Goal: Task Accomplishment & Management: Complete application form

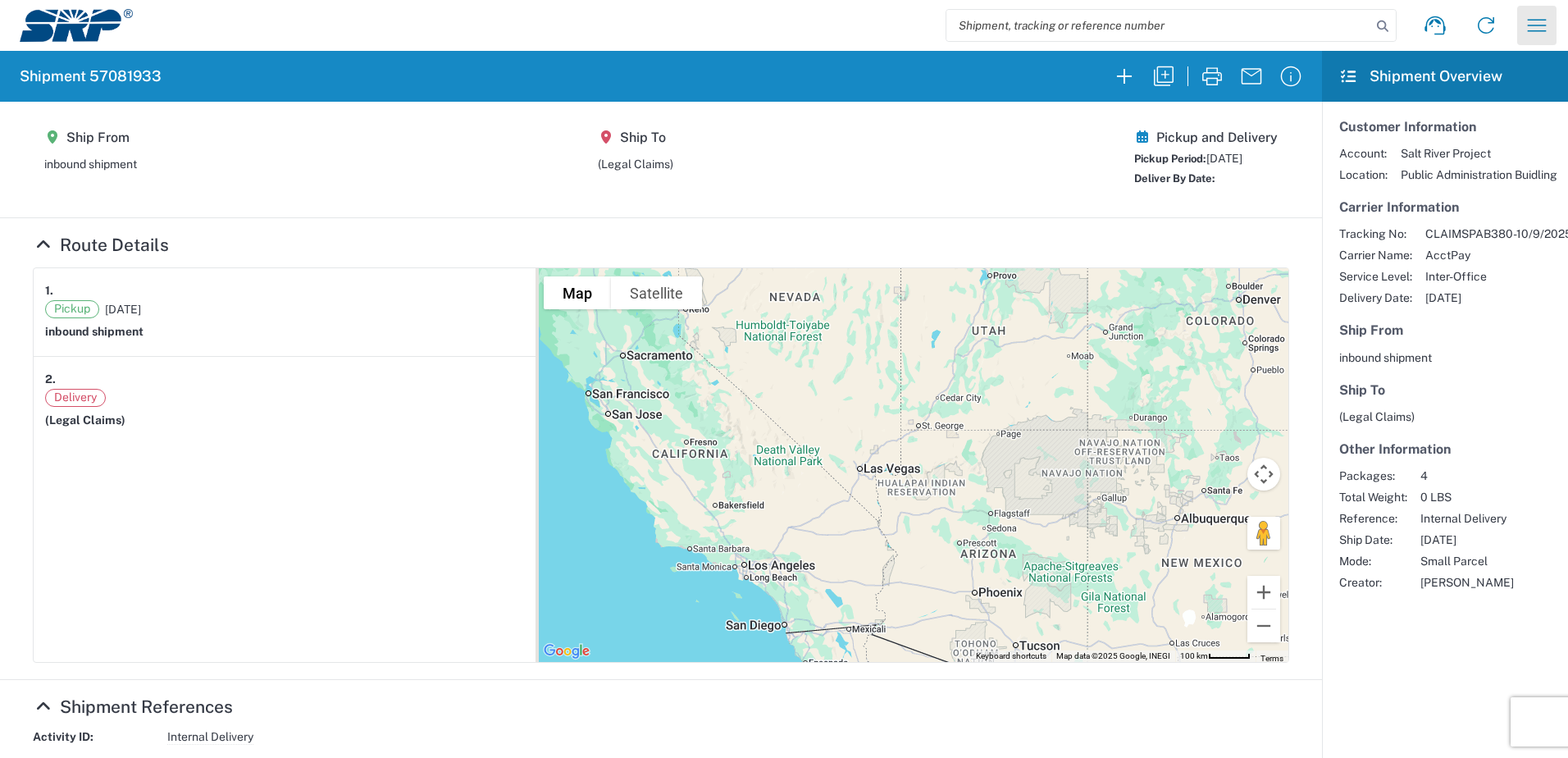
click at [1523, 21] on icon "button" at bounding box center [1536, 25] width 27 height 27
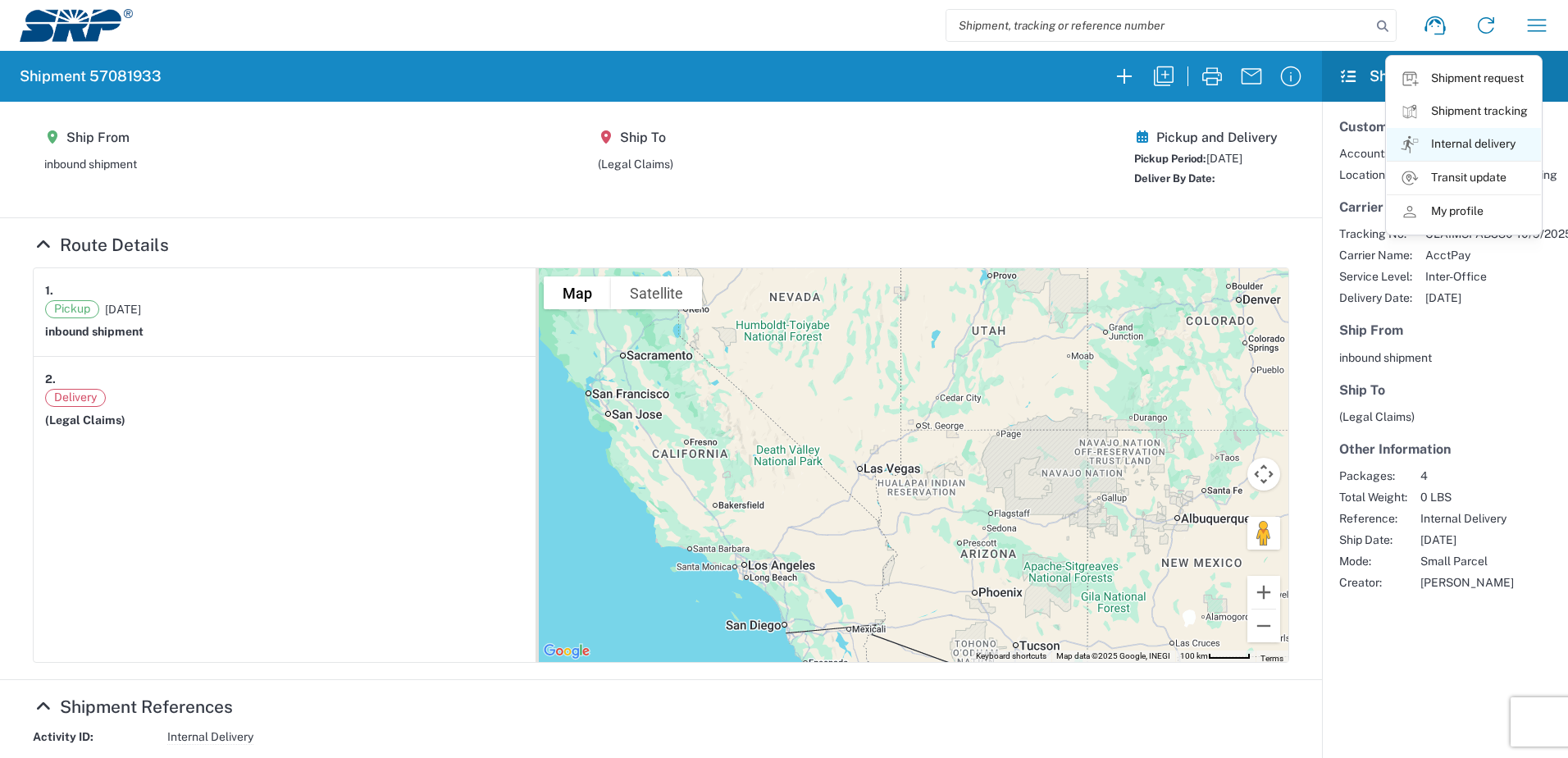
click at [1484, 148] on link "Internal delivery" at bounding box center [1463, 144] width 154 height 33
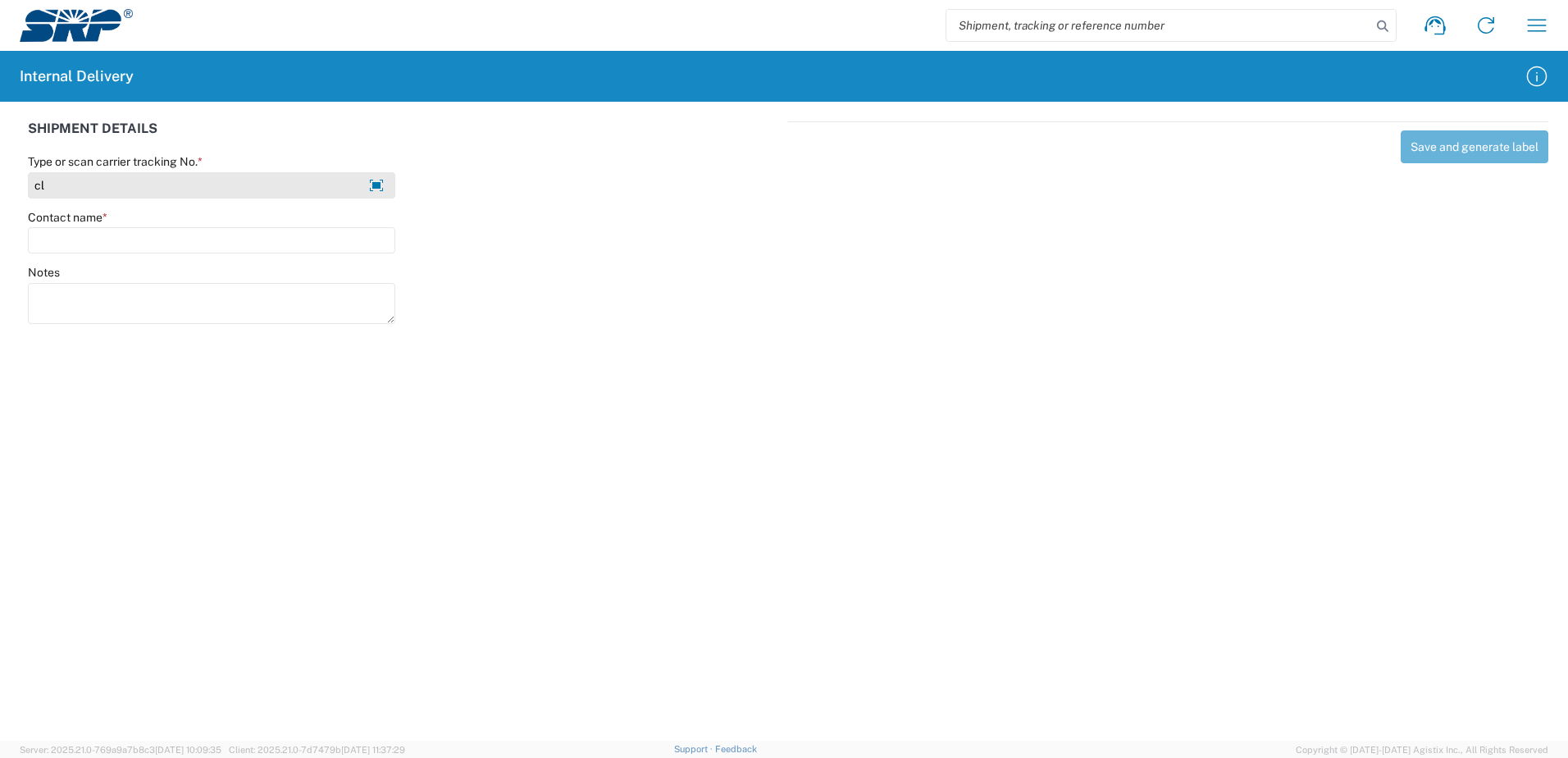
type input "c"
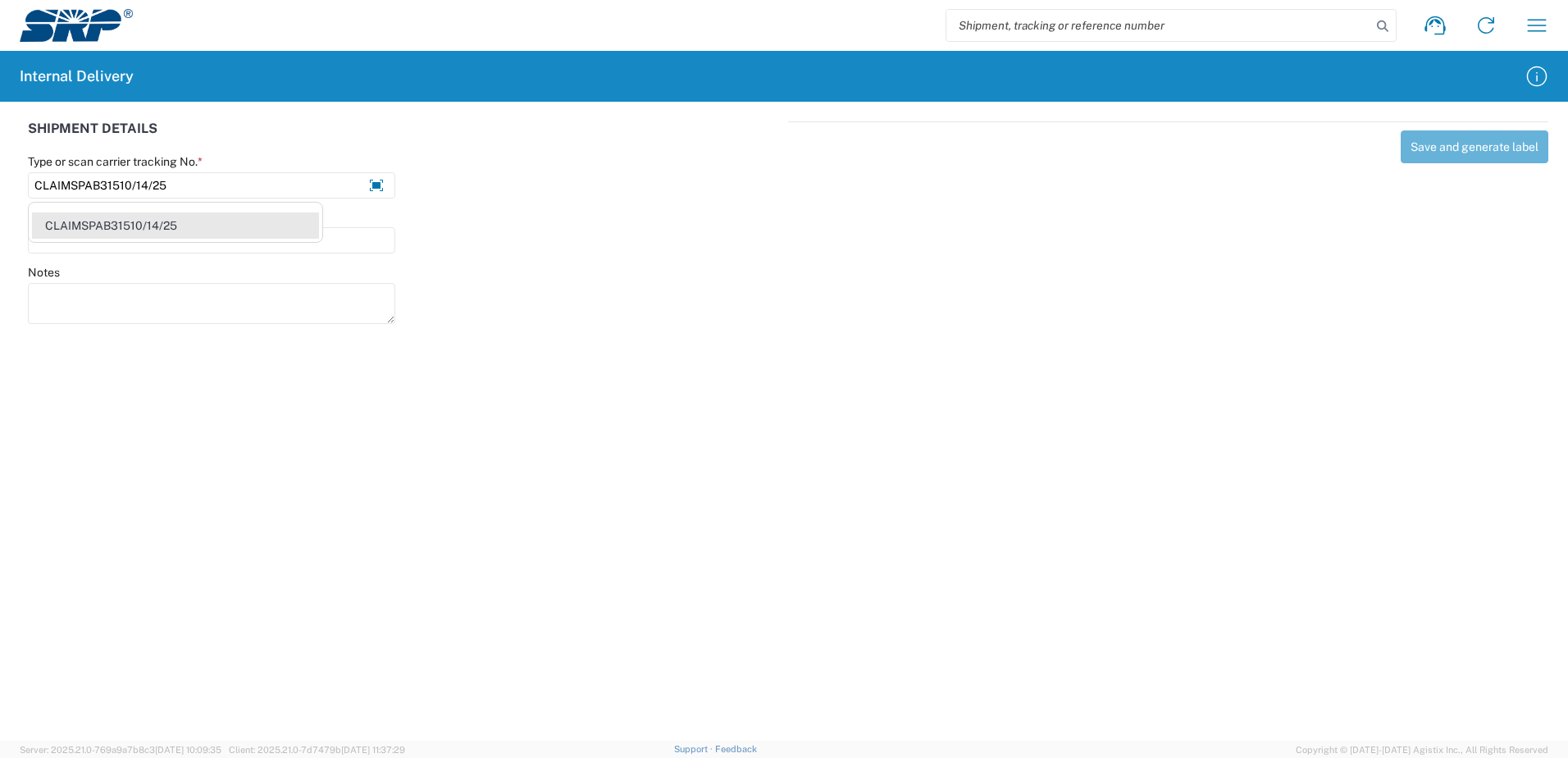
type input "CLAIMSPAB31510/14/25"
click at [158, 219] on div "CLAIMSPAB31510/14/25" at bounding box center [175, 225] width 287 height 27
click at [150, 242] on input "Contact name *" at bounding box center [211, 240] width 367 height 27
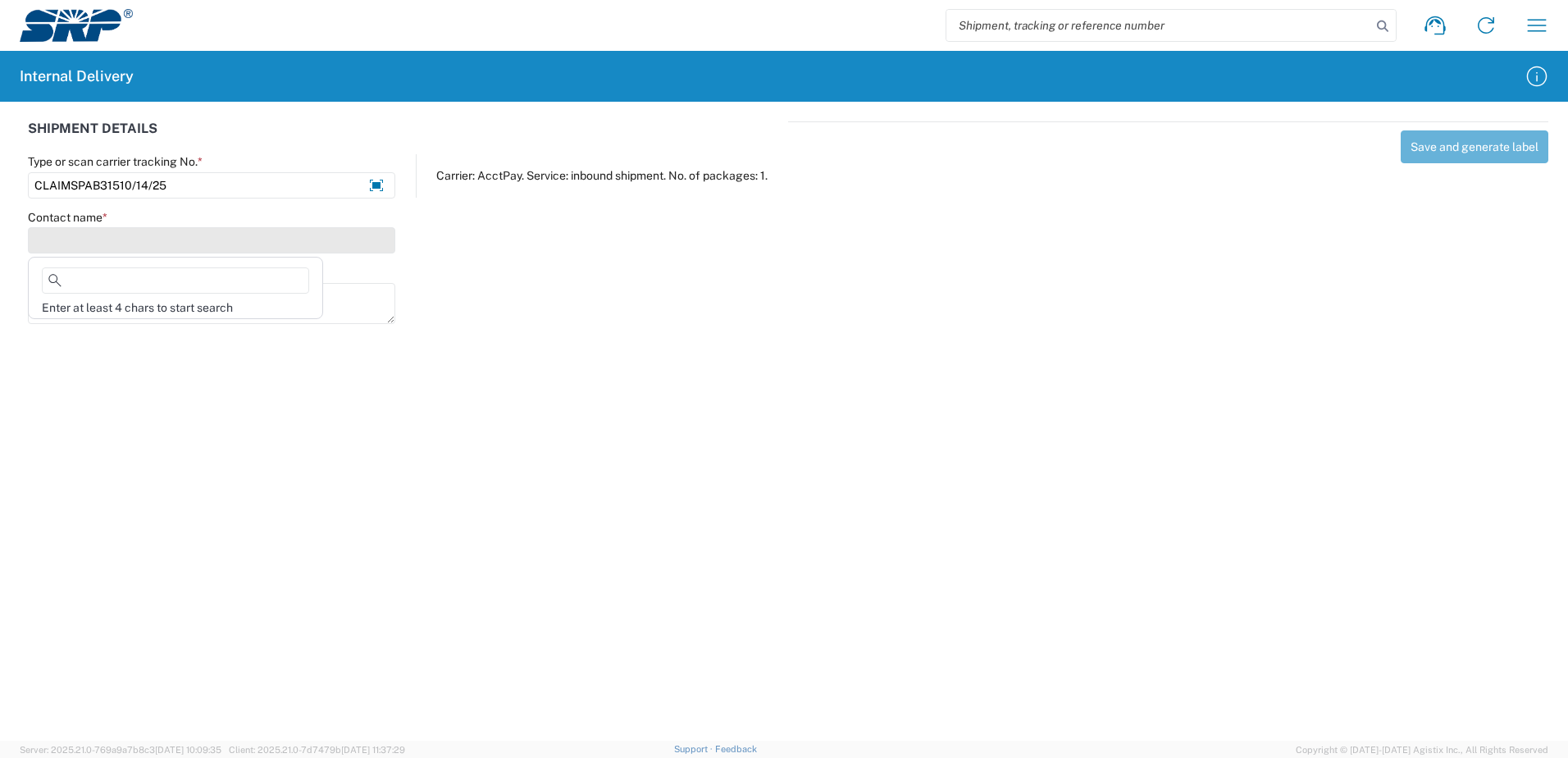
click at [157, 243] on input "Contact name *" at bounding box center [211, 240] width 367 height 27
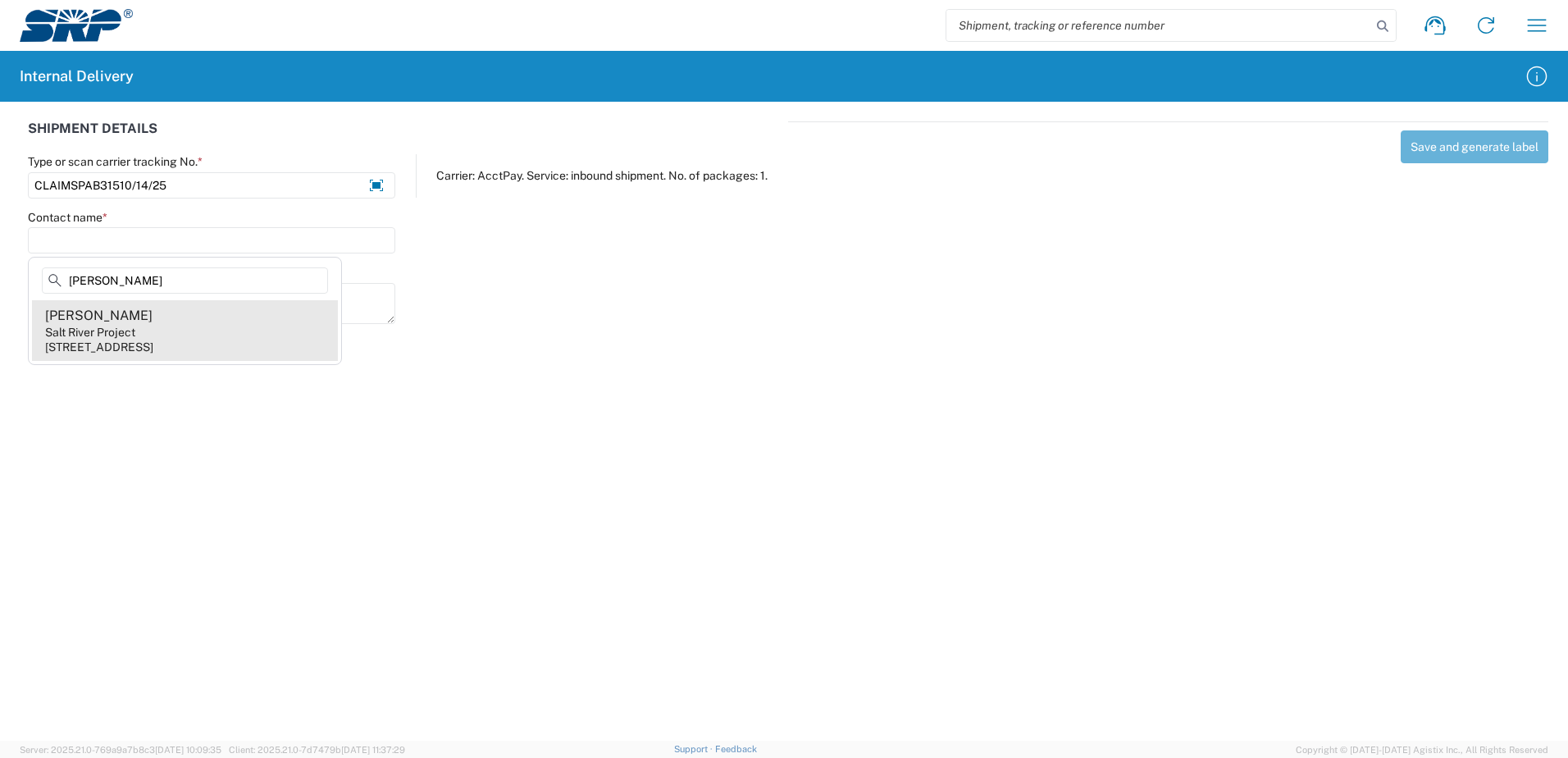
type input "John Swift"
click at [162, 331] on agx-address-suggestion-item "John Swift Salt River Project 1500 N Mill Ave, PAB315, Tempe, AZ, 85281, US" at bounding box center [185, 331] width 306 height 61
type input "John Swift"
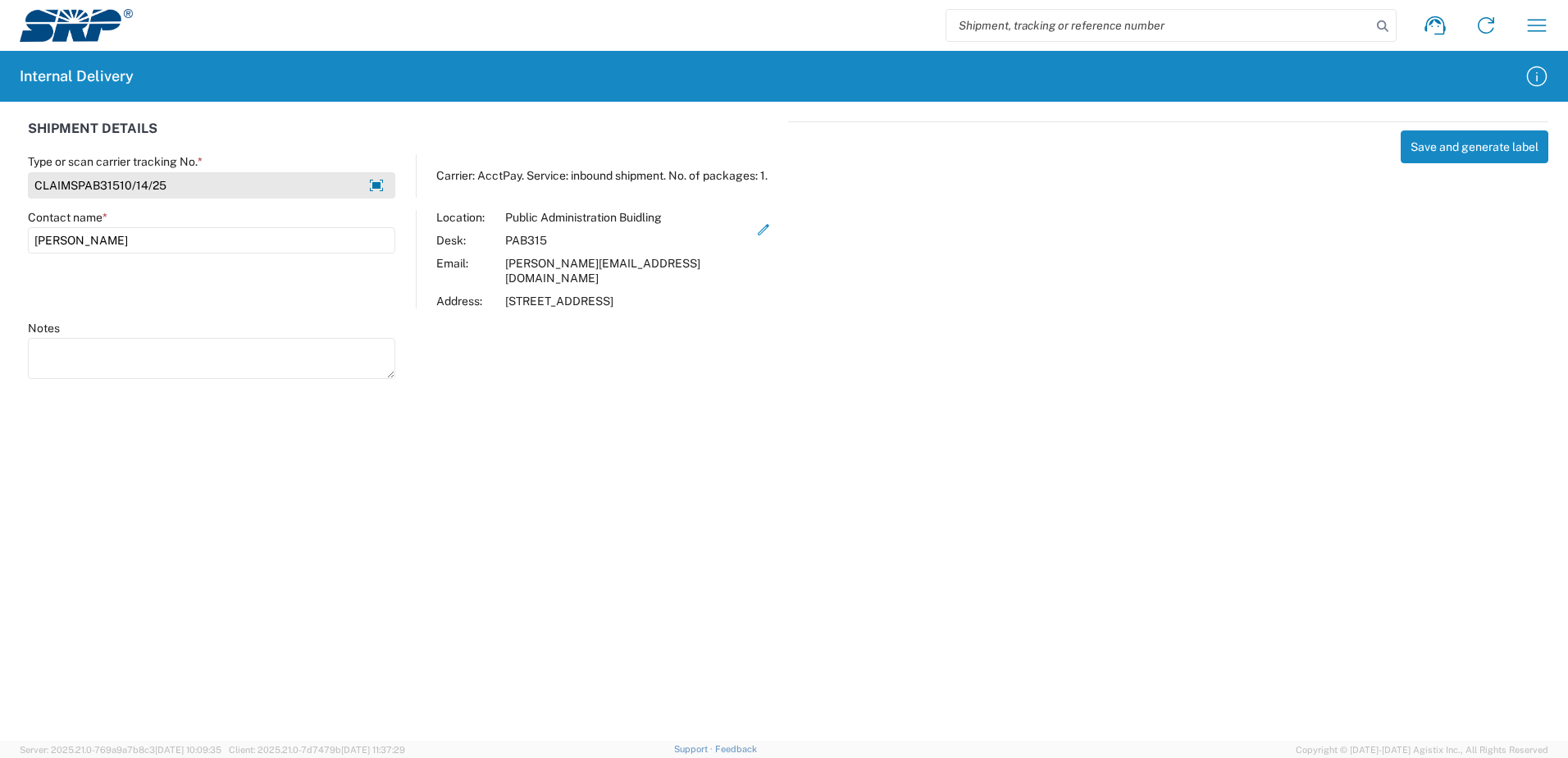
click at [217, 175] on input "CLAIMSPAB31510/14/25" at bounding box center [211, 185] width 367 height 27
click at [213, 186] on input "CLAIMSPAB31510/14/25" at bounding box center [211, 185] width 367 height 27
drag, startPoint x: 176, startPoint y: 244, endPoint x: -4, endPoint y: 249, distance: 180.1
click at [0, 249] on html "Shipment request Shipment tracking Internal delivery Transit update My profile …" at bounding box center [784, 379] width 1568 height 758
drag, startPoint x: 111, startPoint y: 233, endPoint x: -4, endPoint y: 234, distance: 115.0
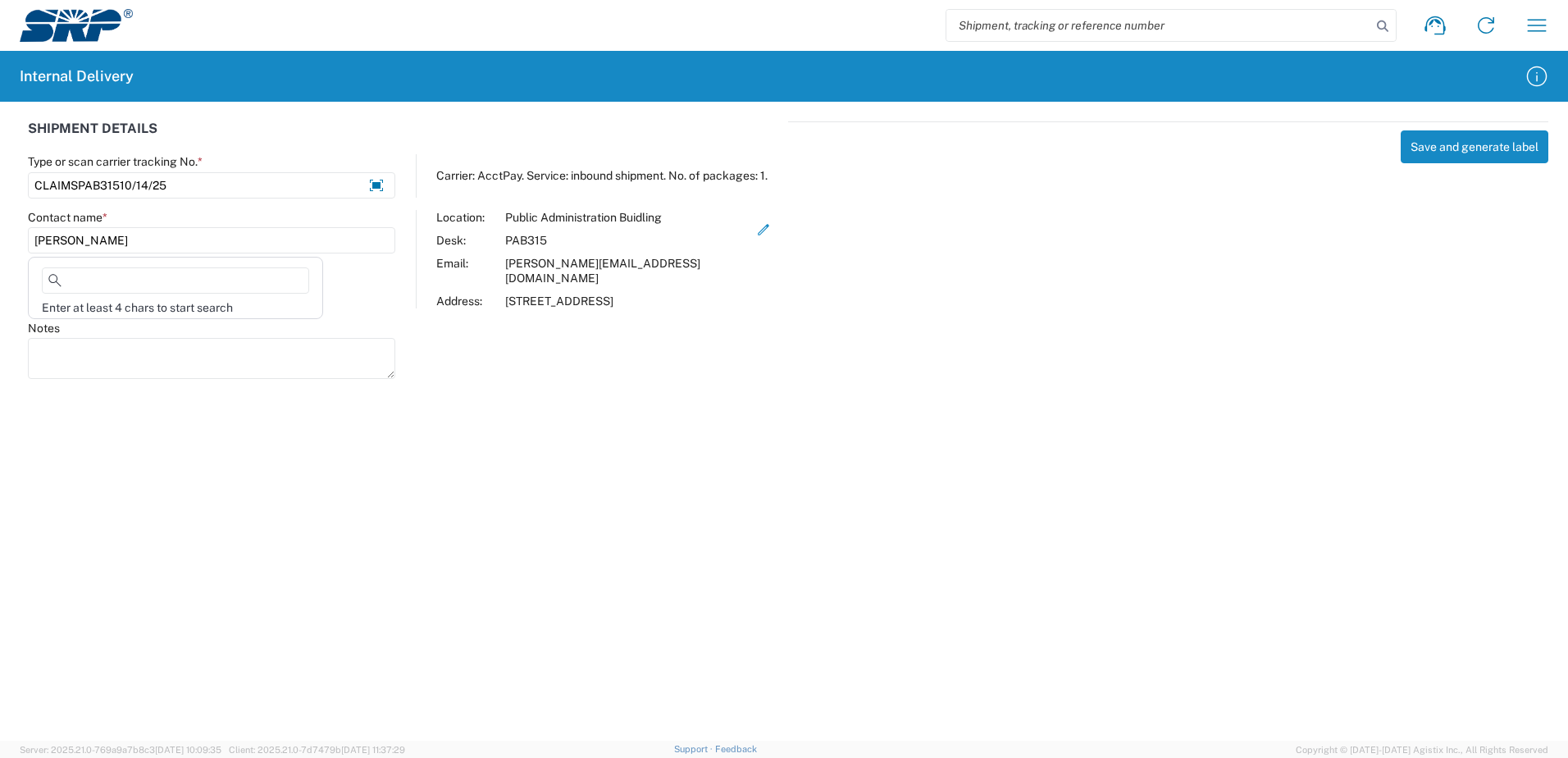
click at [0, 234] on html "Shipment request Shipment tracking Internal delivery Transit update My profile …" at bounding box center [784, 379] width 1568 height 758
click at [132, 241] on input "[PERSON_NAME]" at bounding box center [211, 240] width 367 height 27
click at [1542, 19] on icon "button" at bounding box center [1537, 25] width 19 height 12
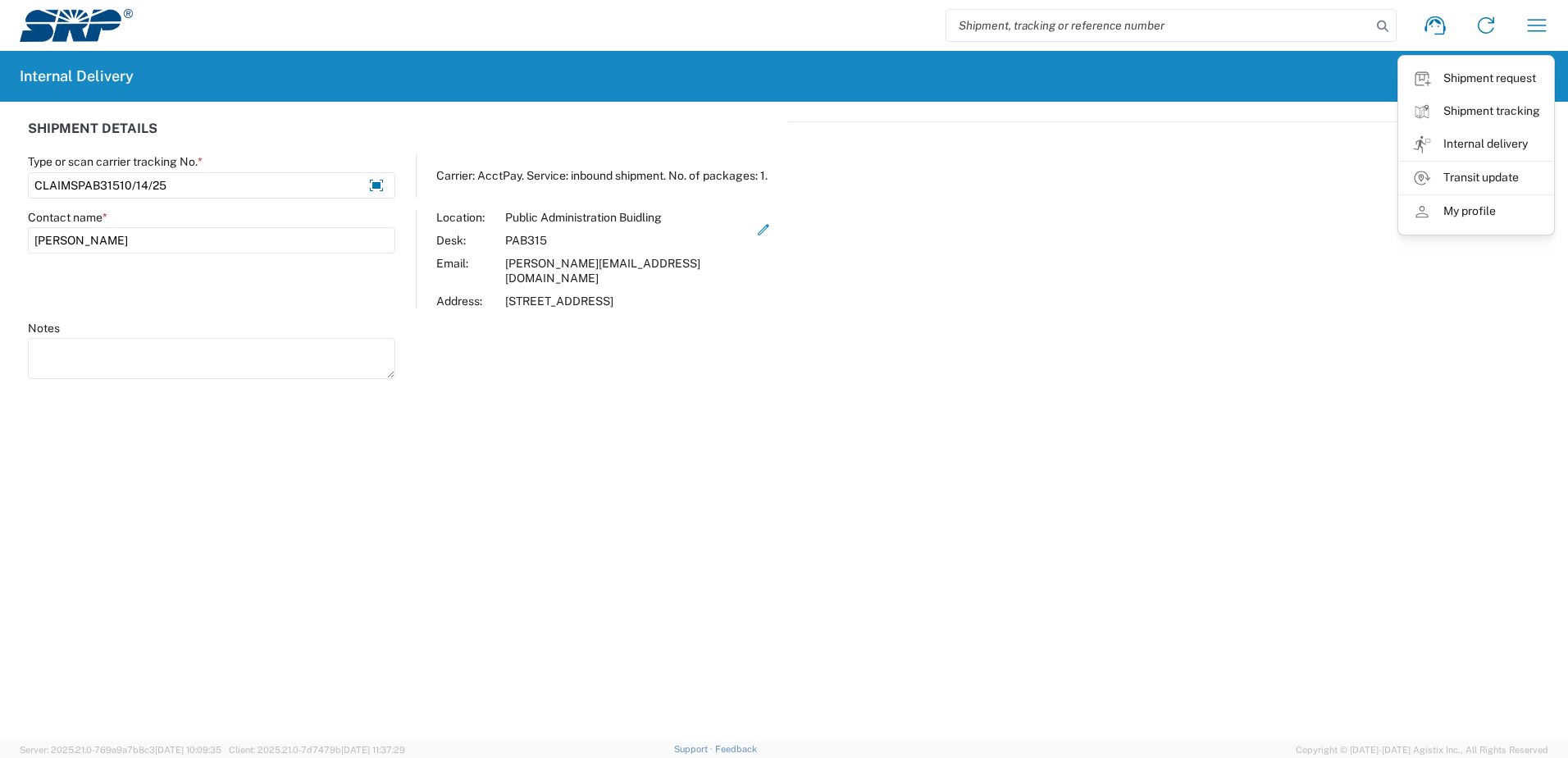
click at [1471, 148] on link "Internal delivery" at bounding box center [1476, 144] width 154 height 33
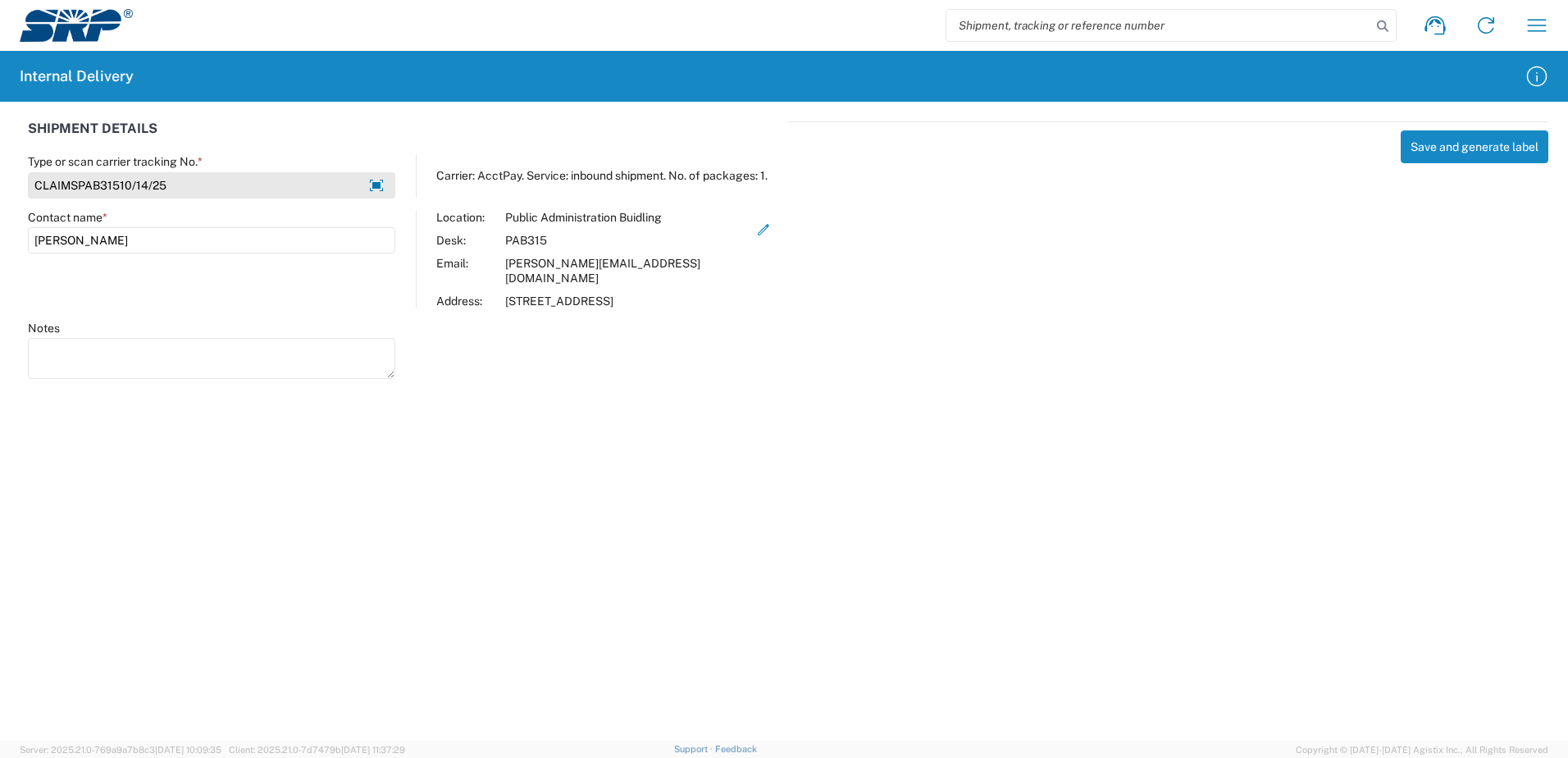
click at [209, 184] on input "CLAIMSPAB31510/14/25" at bounding box center [211, 185] width 367 height 27
drag, startPoint x: 209, startPoint y: 184, endPoint x: -4, endPoint y: 181, distance: 213.0
click at [0, 181] on html "Shipment request Shipment tracking Internal delivery Transit update My profile …" at bounding box center [784, 379] width 1568 height 758
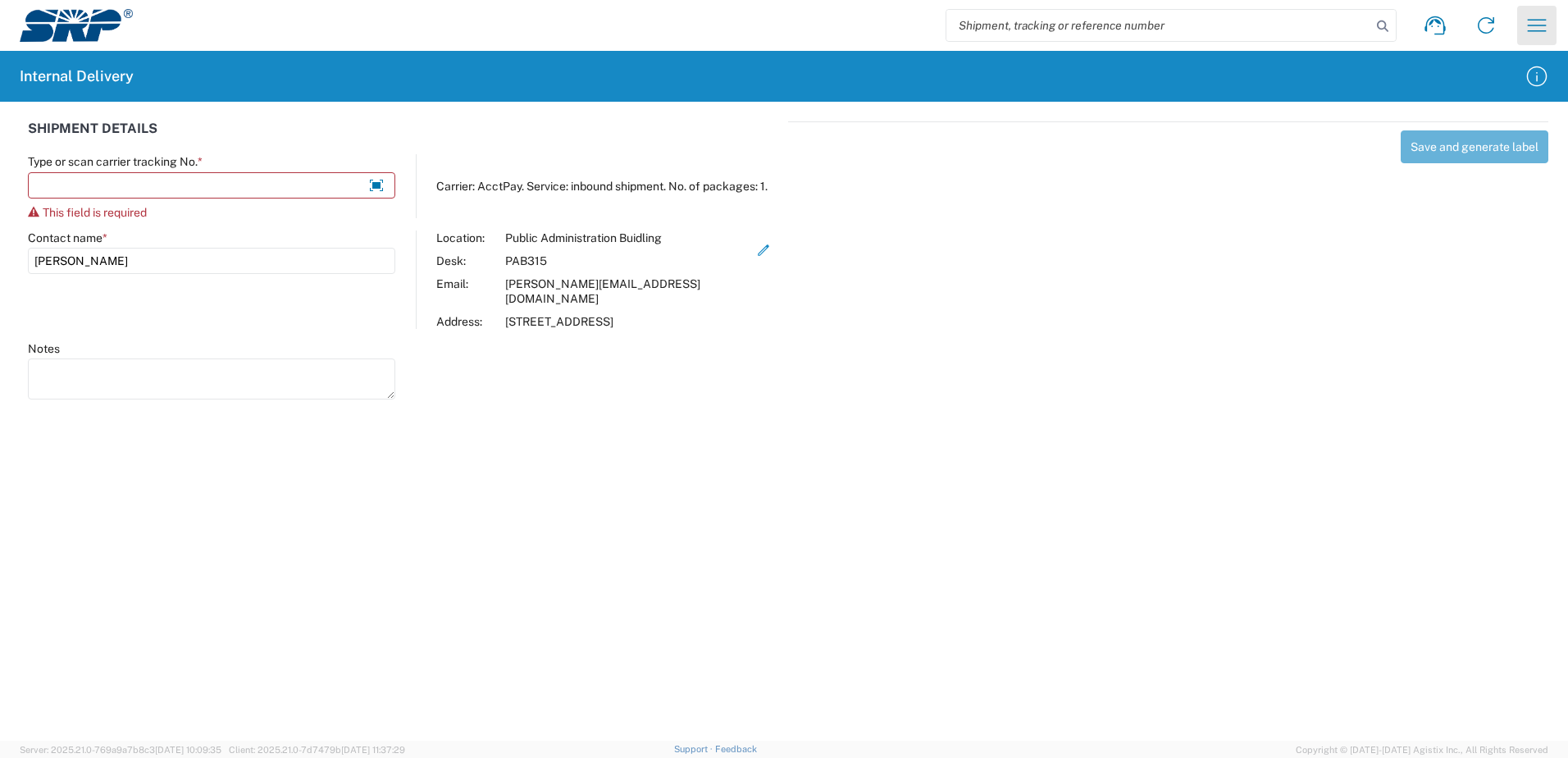
click at [1530, 24] on icon "button" at bounding box center [1536, 25] width 27 height 27
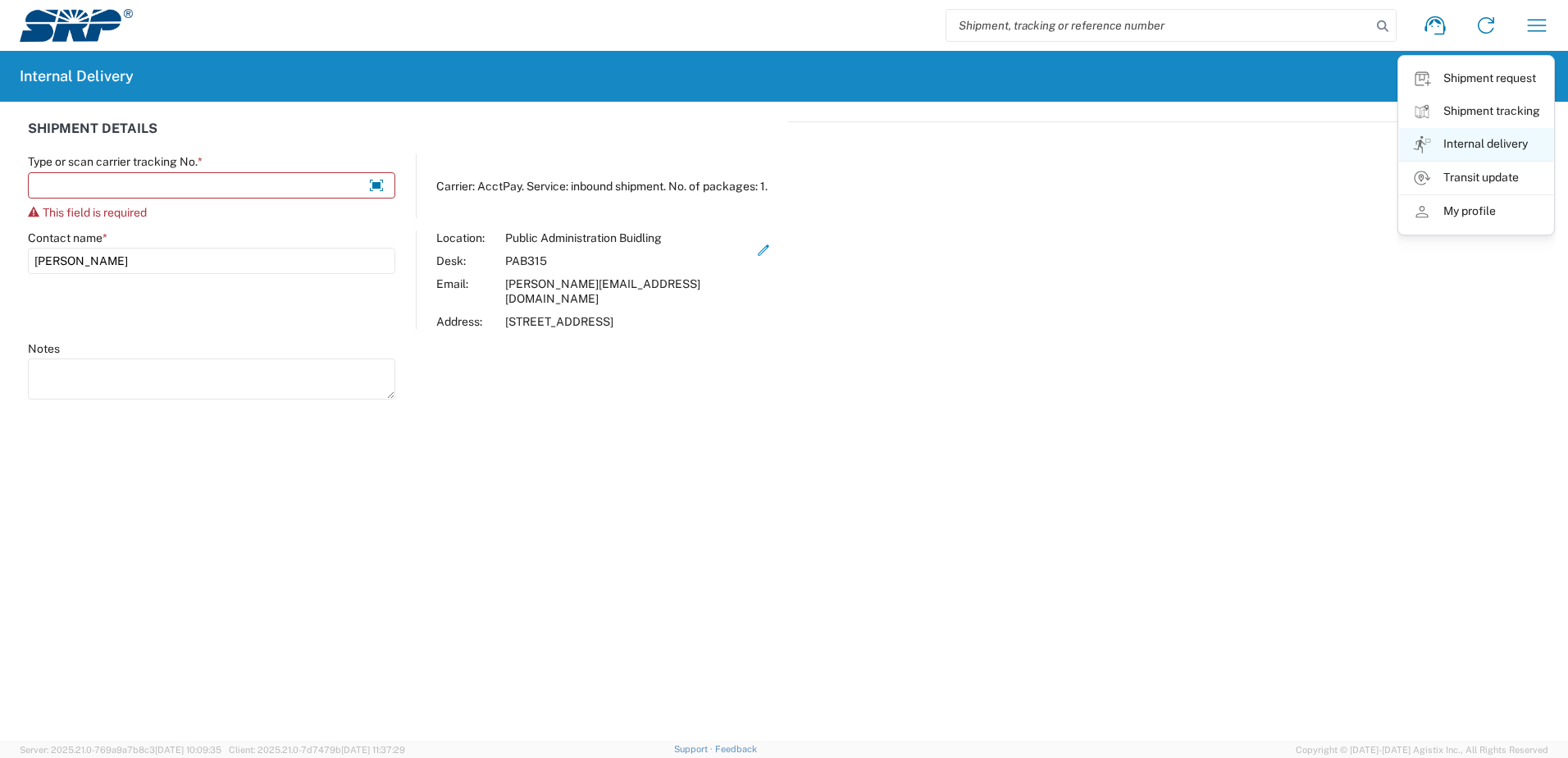
click at [1484, 143] on link "Internal delivery" at bounding box center [1476, 144] width 154 height 33
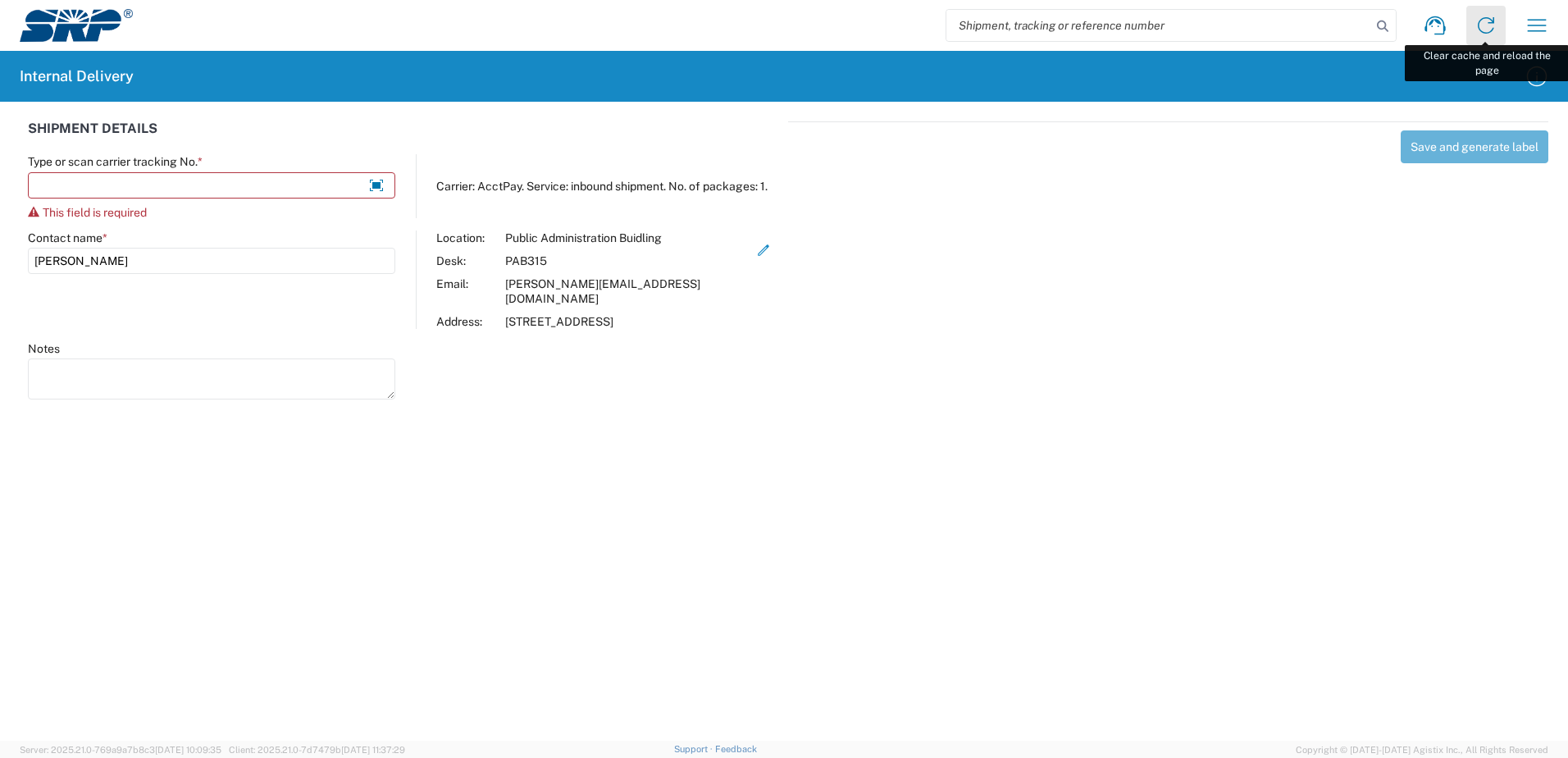
click at [1483, 24] on icon at bounding box center [1485, 25] width 27 height 27
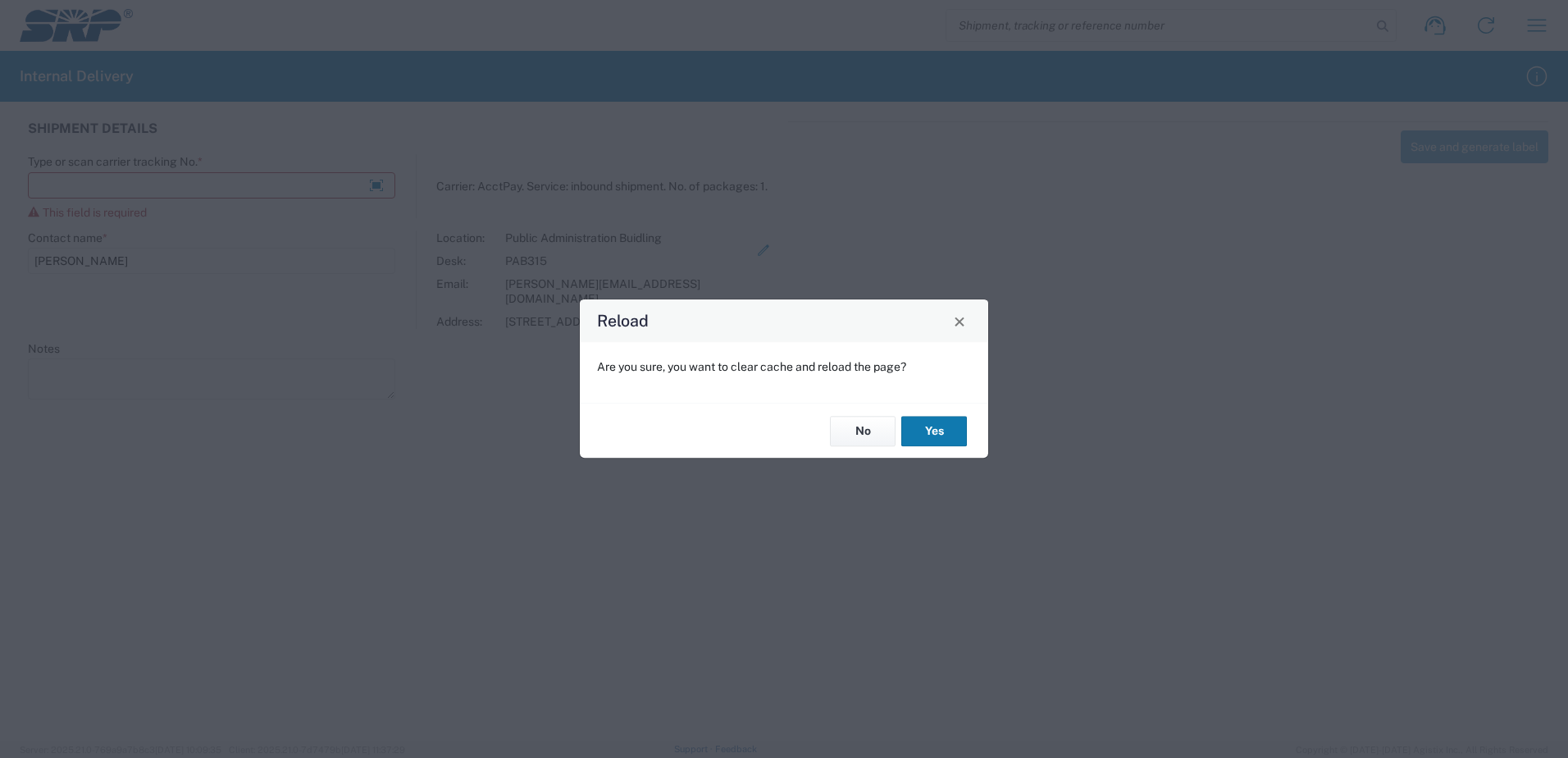
click at [952, 431] on button "Yes" at bounding box center [933, 431] width 65 height 30
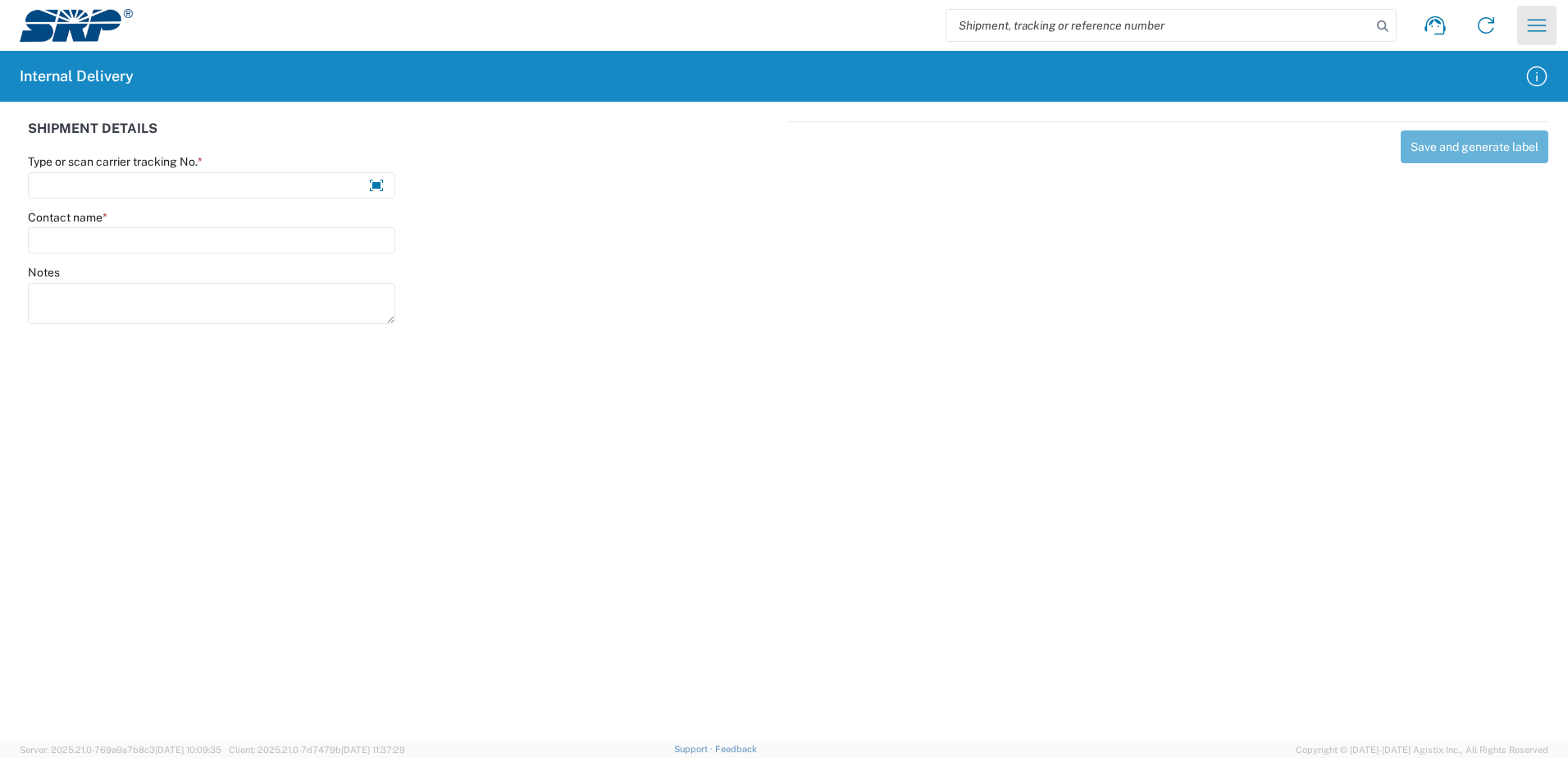
click at [1540, 20] on icon "button" at bounding box center [1537, 25] width 19 height 12
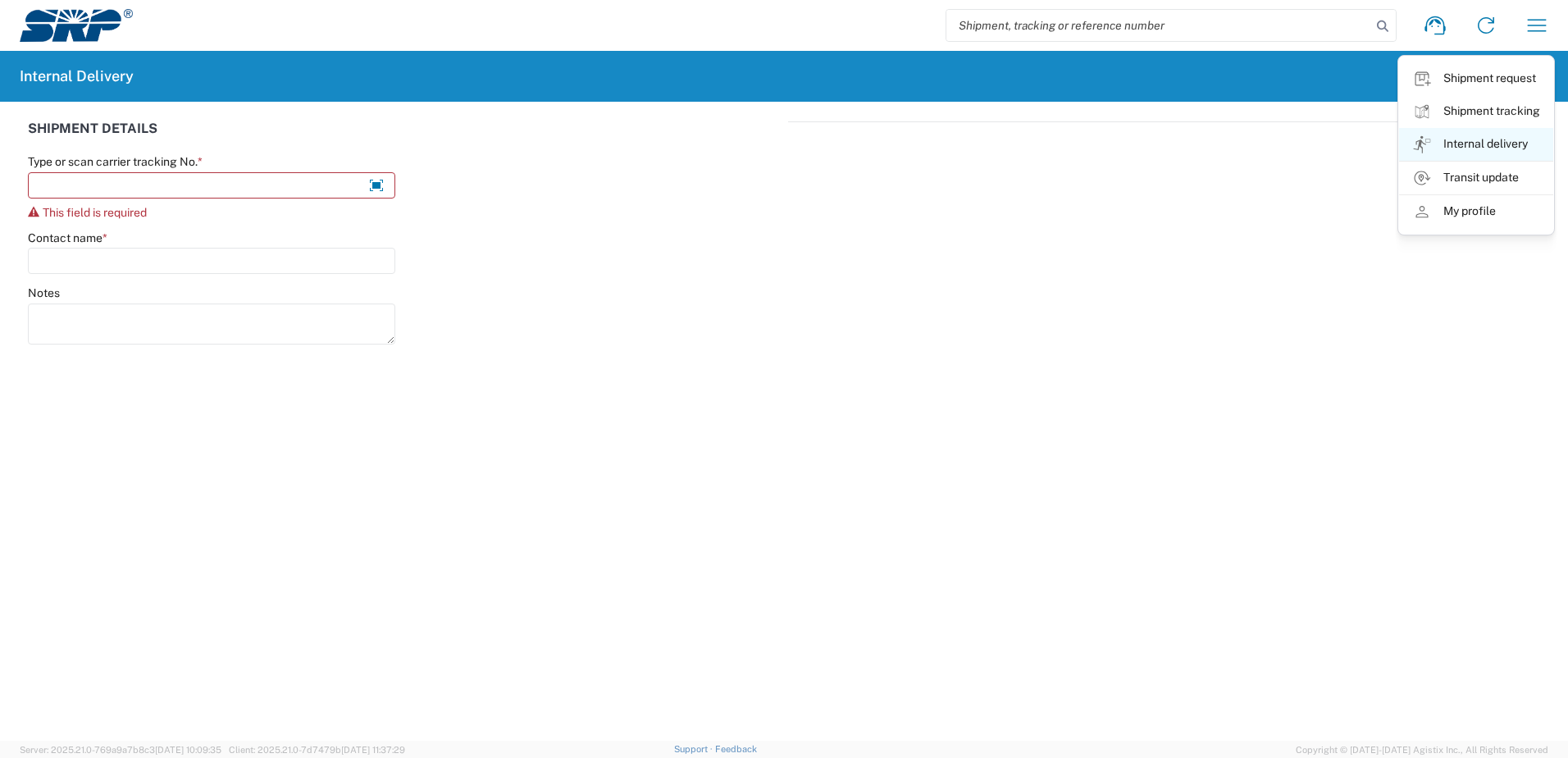
click at [1494, 153] on link "Internal delivery" at bounding box center [1476, 144] width 154 height 33
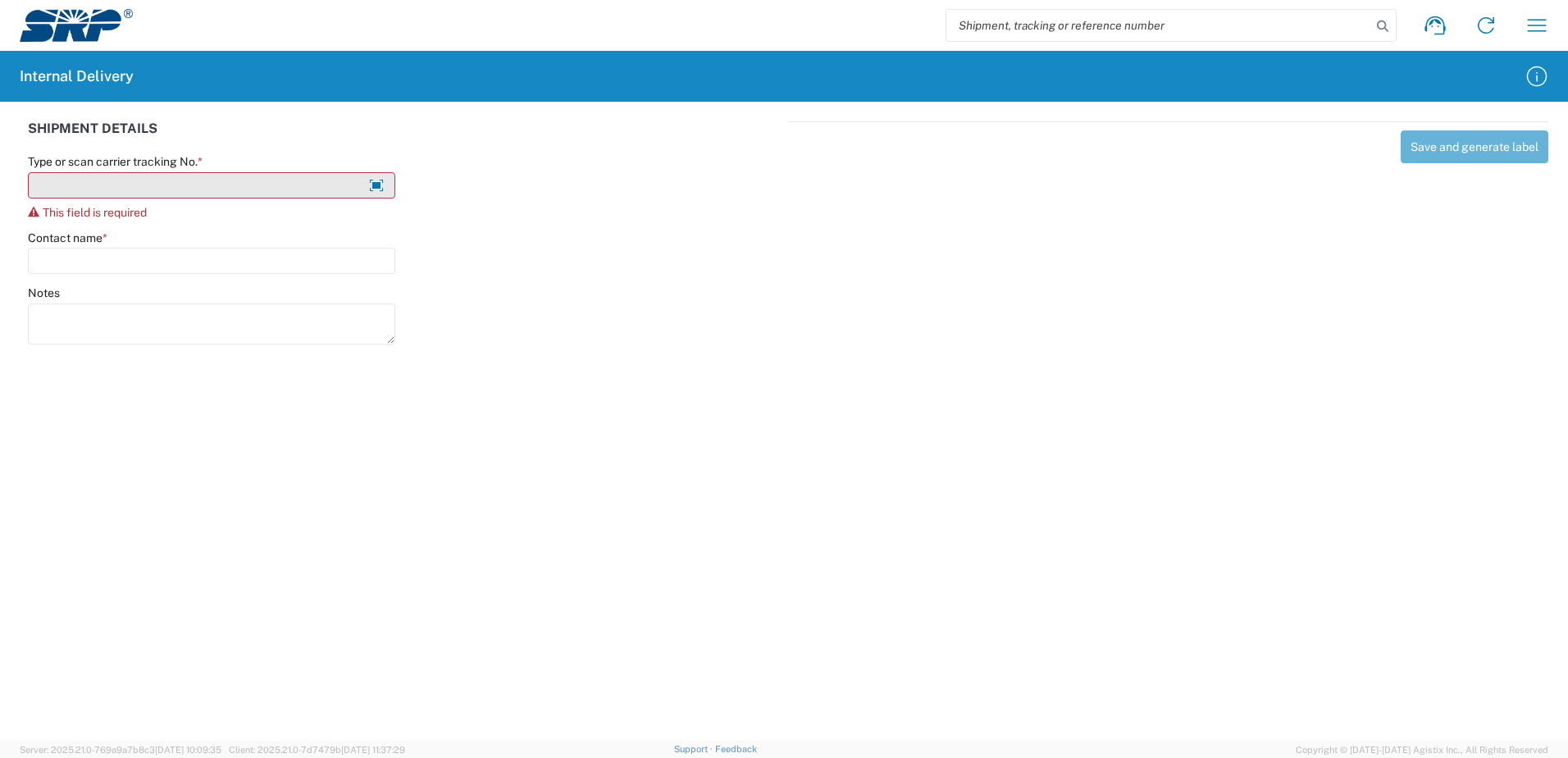
click at [250, 184] on input "Type or scan carrier tracking No. *" at bounding box center [211, 185] width 367 height 27
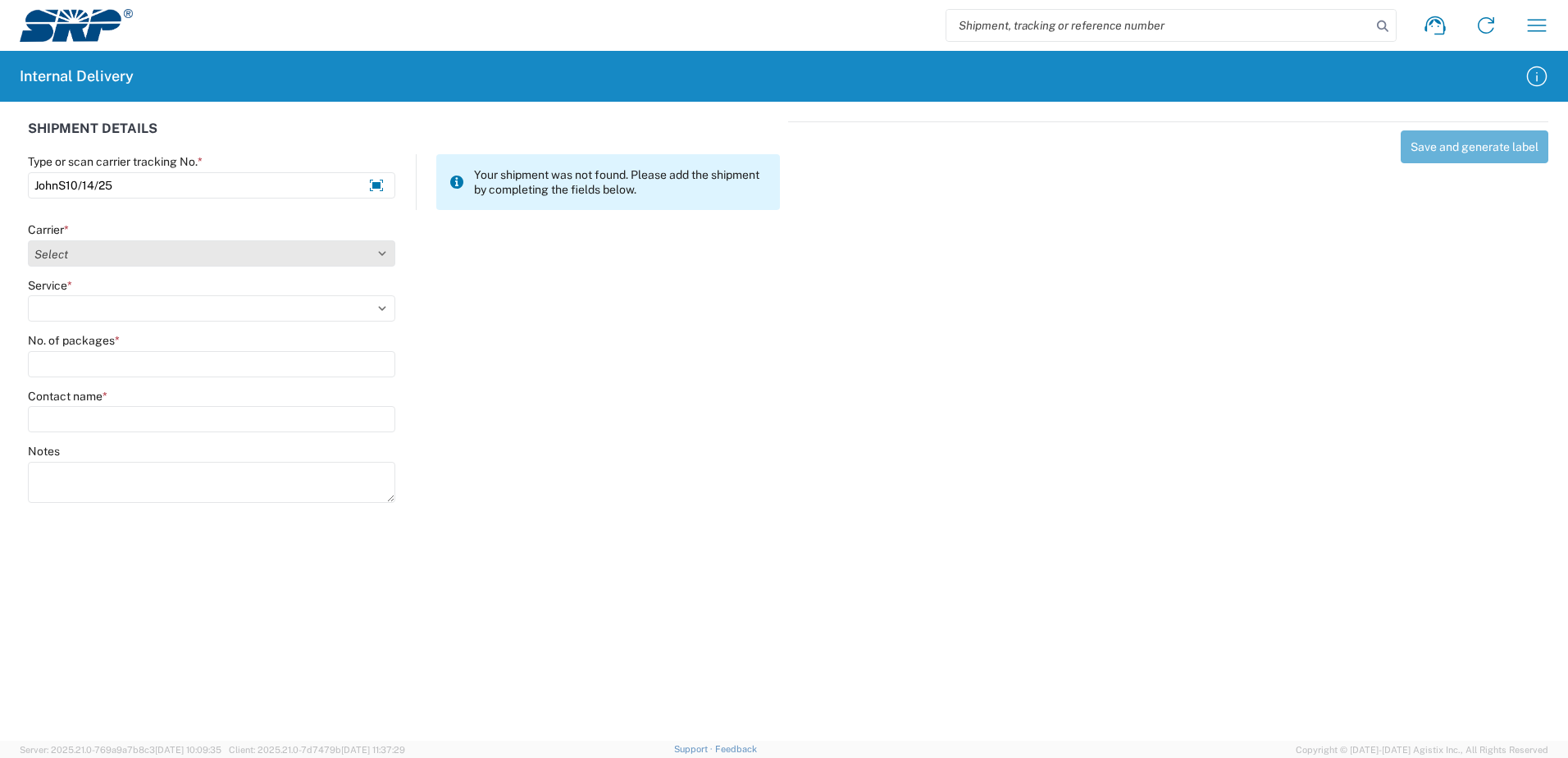
type input "JohnS10/14/25"
click at [204, 256] on select "Select AcctPay Amazon Logistics ATI Trucking BC Dimerco Logistics Empire Southw…" at bounding box center [211, 254] width 367 height 27
click at [28, 241] on select "Select AcctPay Amazon Logistics ATI Trucking BC Dimerco Logistics Empire Southw…" at bounding box center [211, 254] width 367 height 27
click at [193, 256] on select "Select AcctPay Amazon Logistics ATI Trucking BC Dimerco Logistics Empire Southw…" at bounding box center [211, 254] width 367 height 27
click at [28, 241] on select "Select AcctPay Amazon Logistics ATI Trucking BC Dimerco Logistics Empire Southw…" at bounding box center [211, 254] width 367 height 27
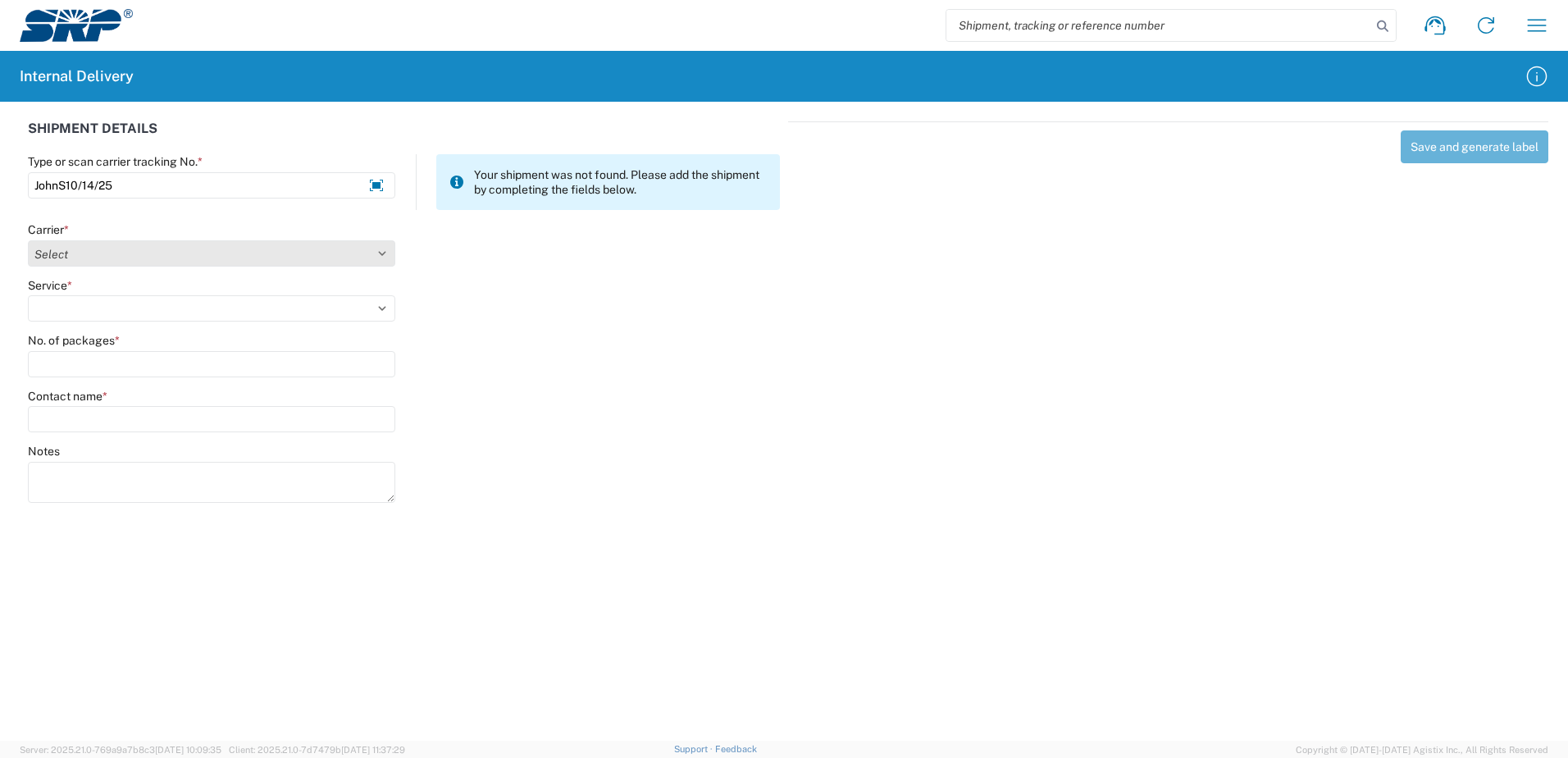
drag, startPoint x: 187, startPoint y: 254, endPoint x: 184, endPoint y: 268, distance: 14.3
click at [187, 254] on select "Select AcctPay Amazon Logistics ATI Trucking BC Dimerco Logistics Empire Southw…" at bounding box center [211, 254] width 367 height 27
select select "22933"
click at [28, 241] on select "Select AcctPay Amazon Logistics ATI Trucking BC Dimerco Logistics Empire Southw…" at bounding box center [211, 254] width 367 height 27
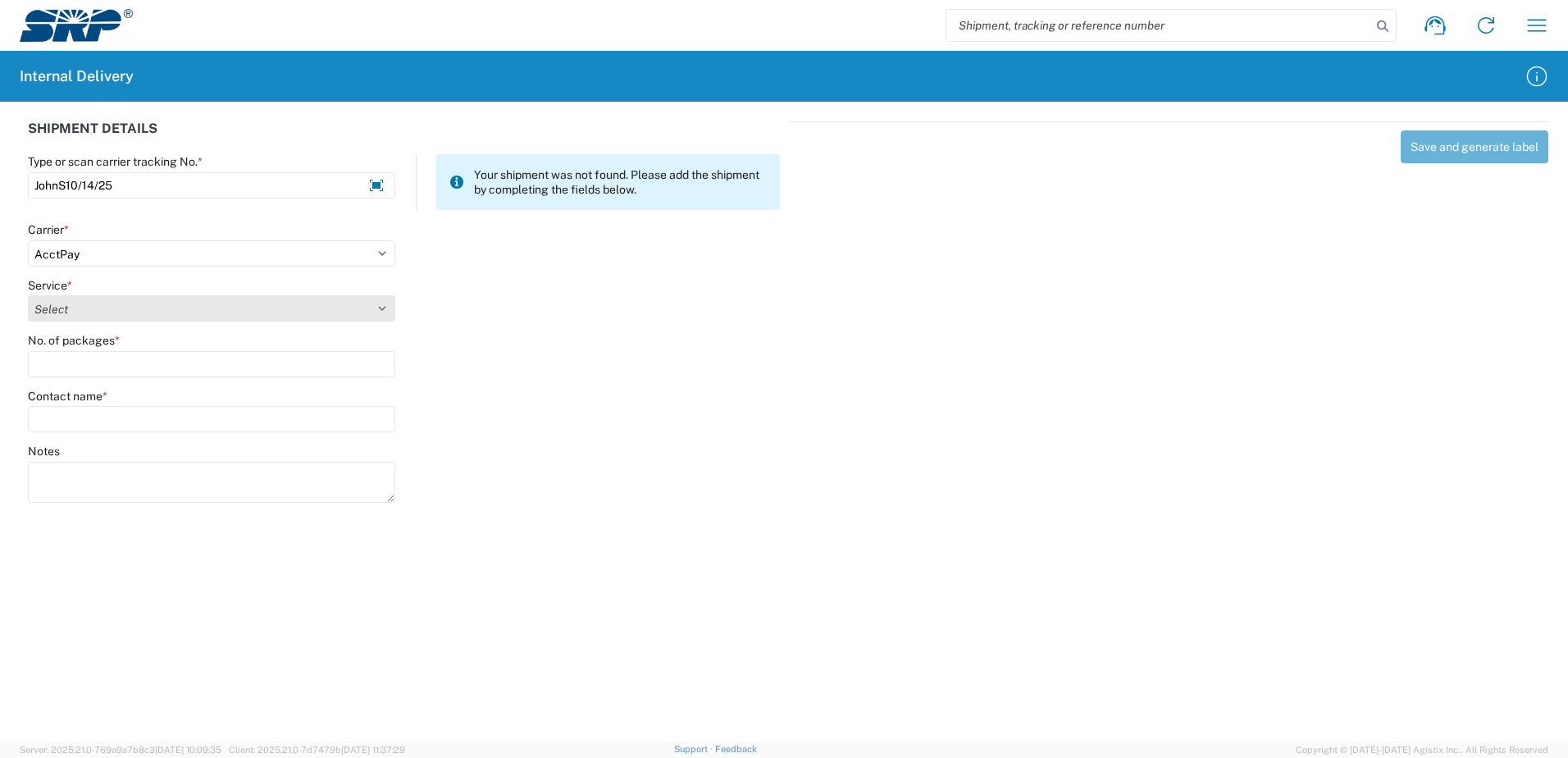
click at [182, 305] on select "Select Ground Inter-Office" at bounding box center [211, 308] width 367 height 27
select select "42403"
click at [28, 295] on select "Select Ground Inter-Office" at bounding box center [211, 308] width 367 height 27
click at [179, 349] on div "No. of packages *" at bounding box center [211, 355] width 367 height 44
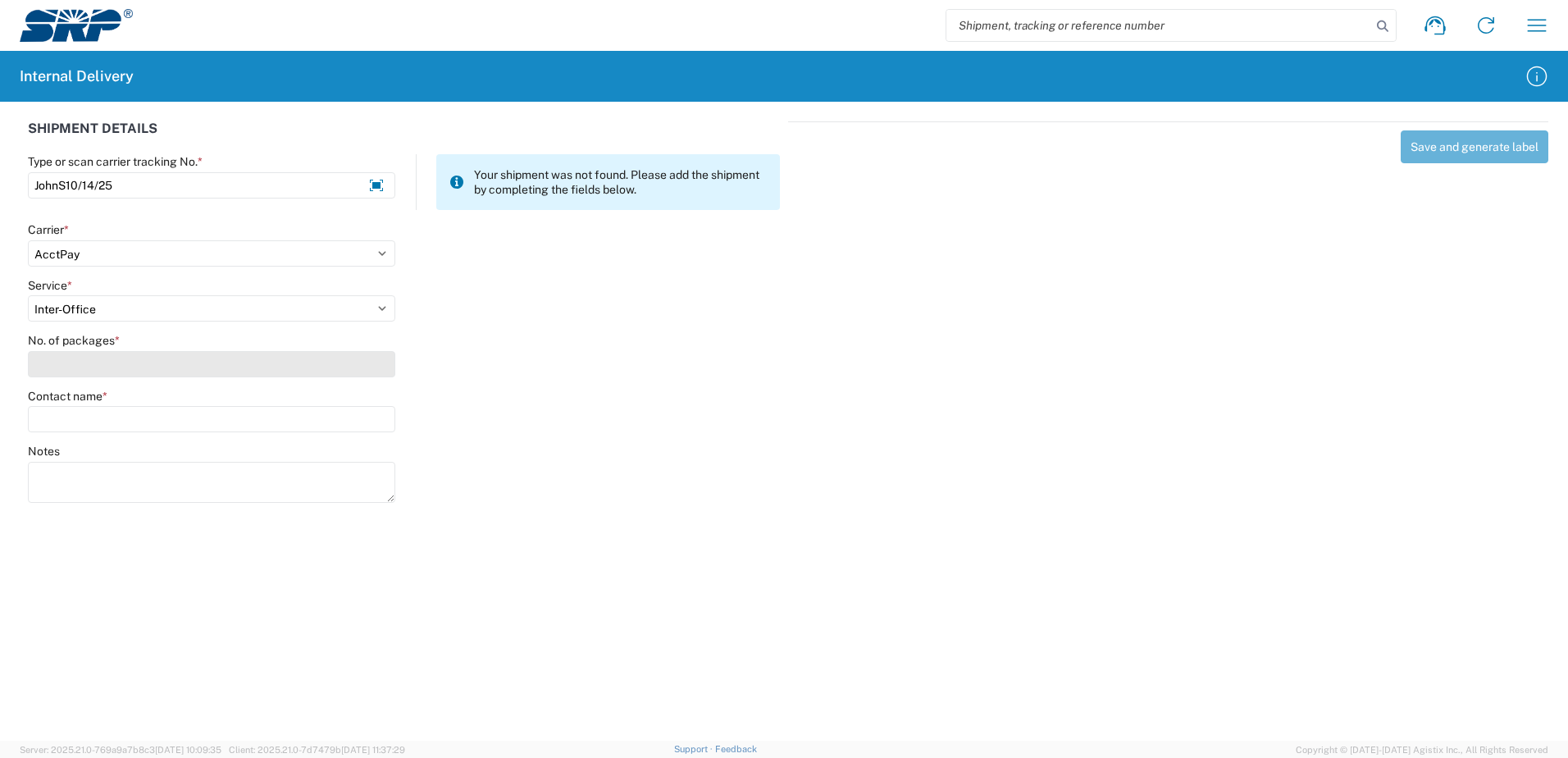
click at [176, 359] on input "No. of packages *" at bounding box center [211, 364] width 367 height 27
type input "1"
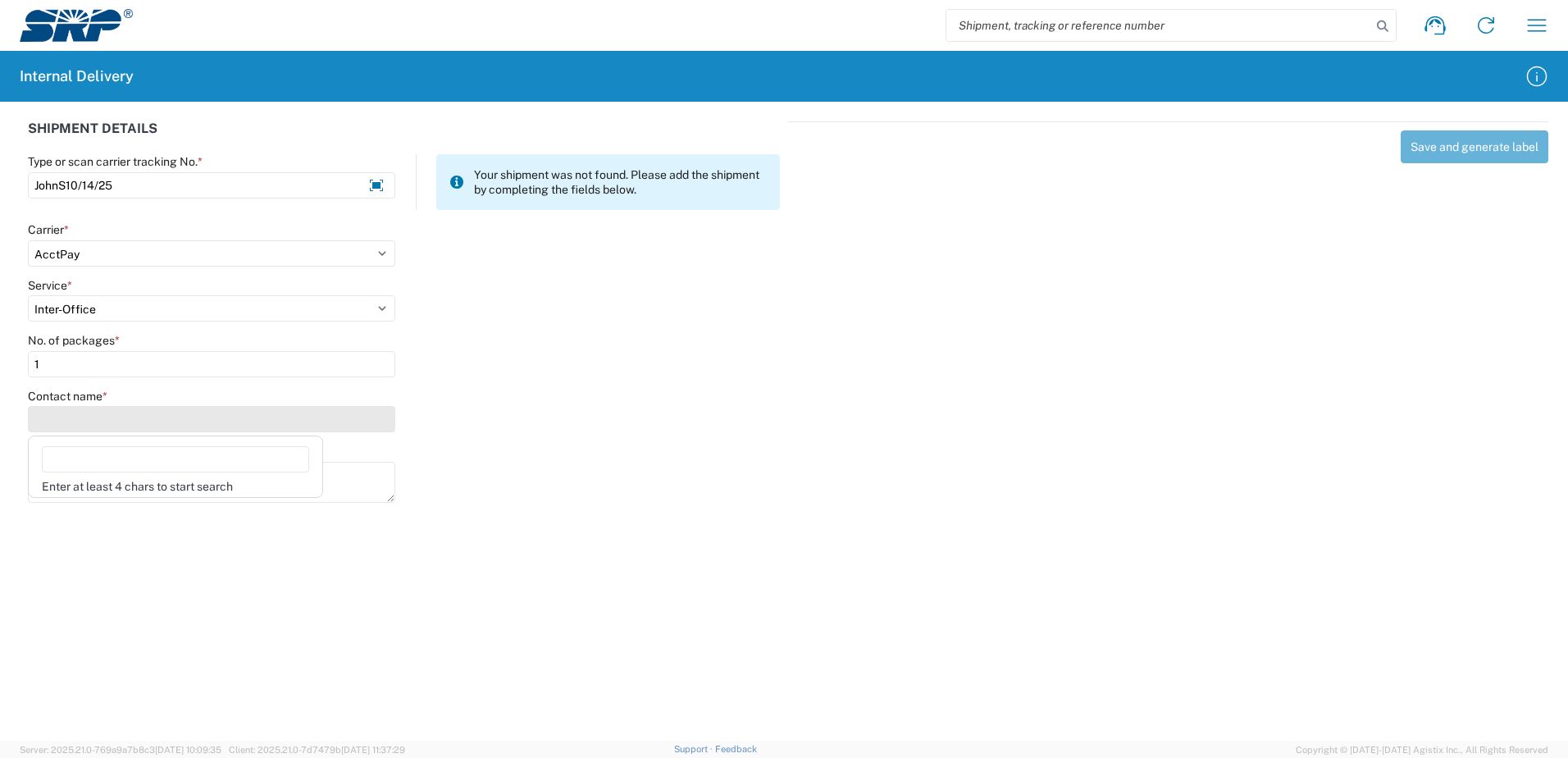
click at [165, 431] on input "Contact name *" at bounding box center [211, 419] width 367 height 27
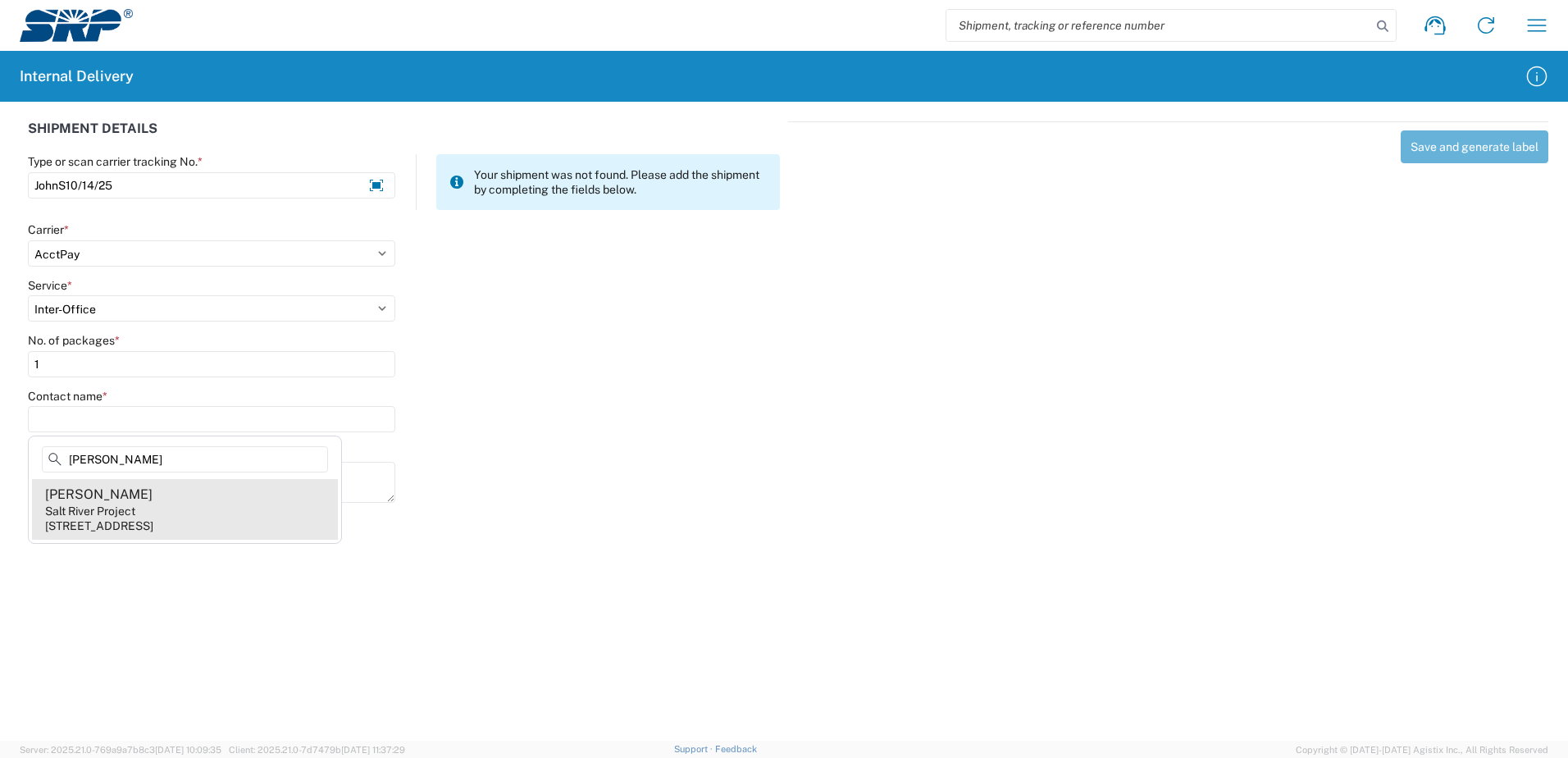
type input "[PERSON_NAME]"
click at [161, 500] on agx-address-suggestion-item "[PERSON_NAME] Salt River Project [STREET_ADDRESS]" at bounding box center [185, 509] width 306 height 61
type input "[PERSON_NAME]"
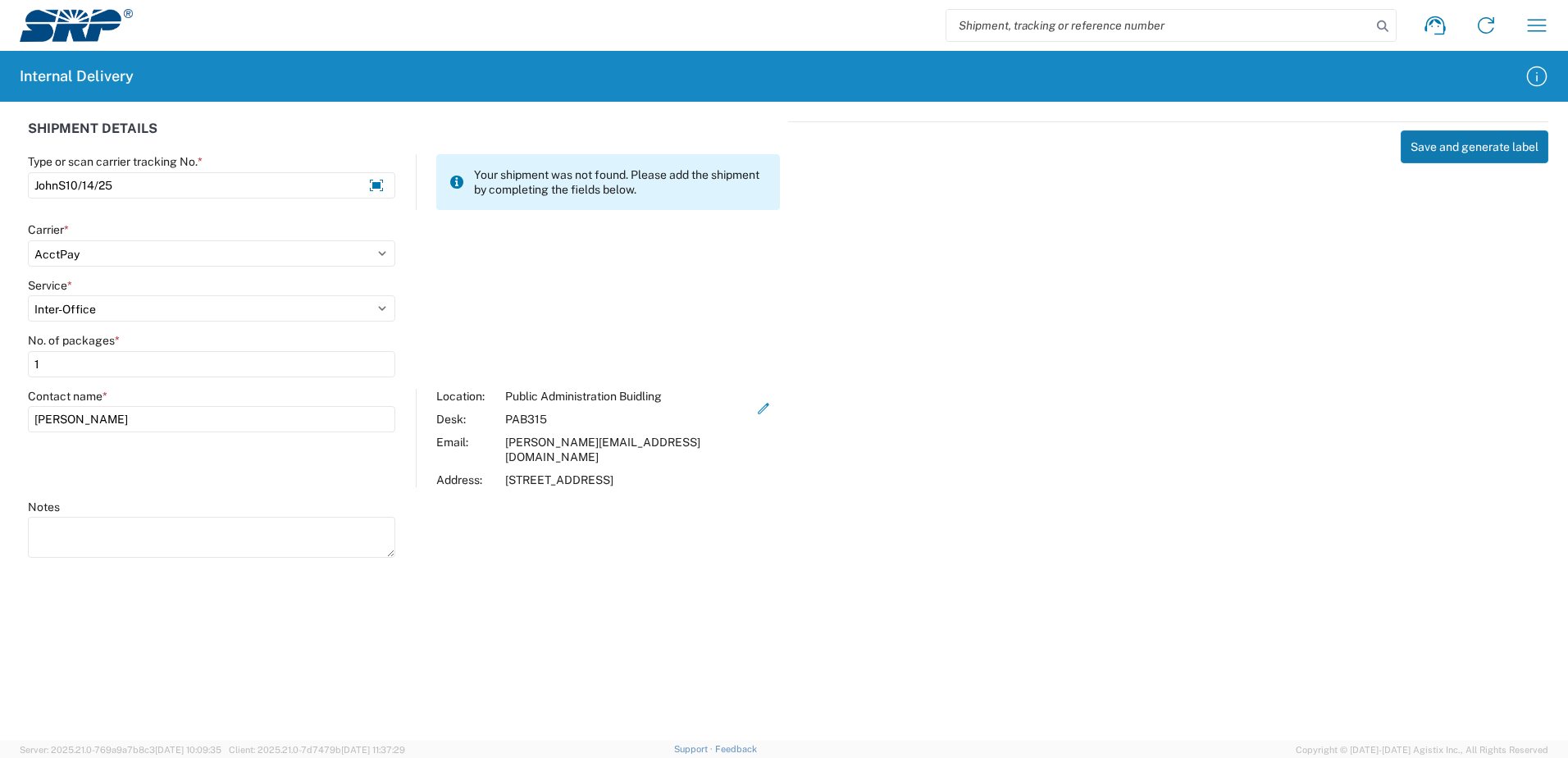
click at [1466, 151] on button "Save and generate label" at bounding box center [1474, 147] width 148 height 33
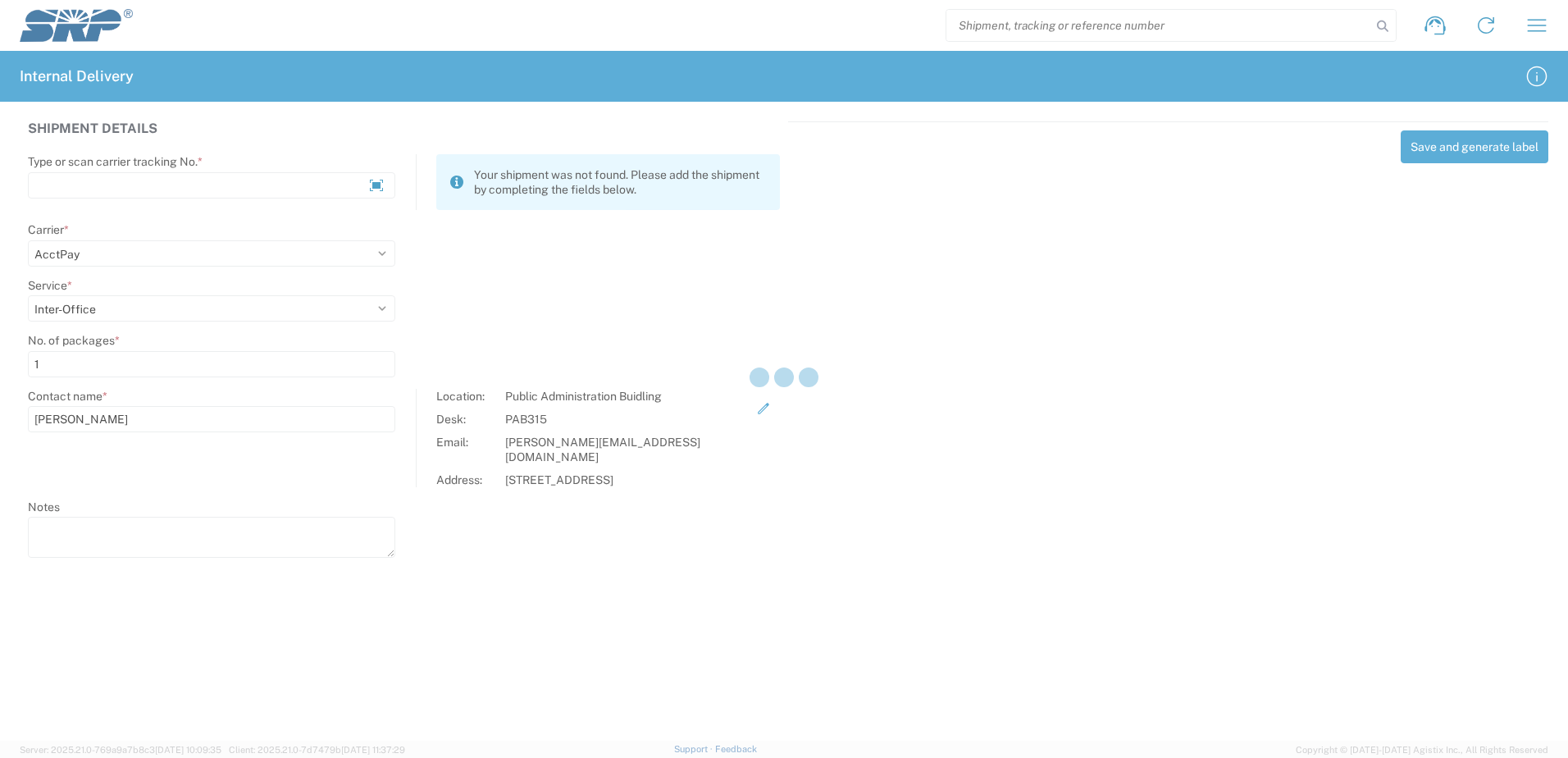
select select
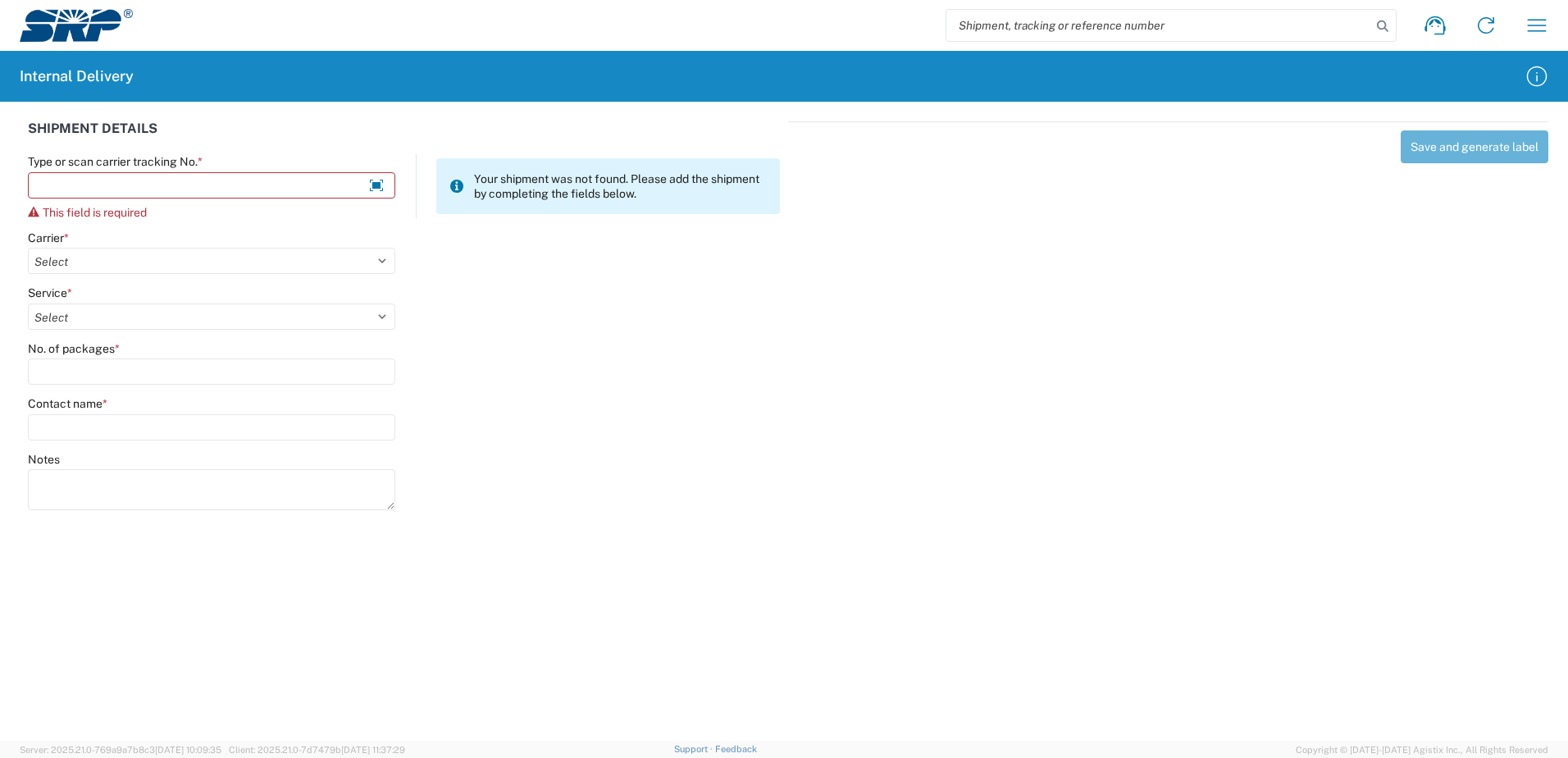
click at [1106, 30] on input "search" at bounding box center [1158, 26] width 424 height 31
click at [1098, 27] on input "search" at bounding box center [1158, 26] width 424 height 31
paste input "JohnS10/14/25"
type input "JohnS10/14/25"
